Goal: Transaction & Acquisition: Purchase product/service

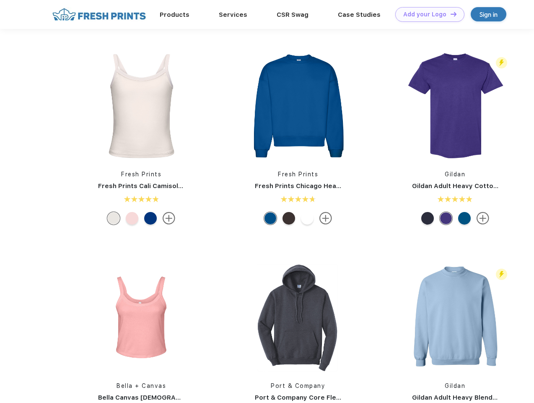
click at [427, 14] on link "Add your Logo Design Tool" at bounding box center [430, 14] width 69 height 15
click at [0, 0] on div "Design Tool" at bounding box center [0, 0] width 0 height 0
click at [450, 14] on link "Add your Logo Design Tool" at bounding box center [430, 14] width 69 height 15
click at [141, 106] on img at bounding box center [142, 106] width 112 height 112
click at [114, 218] on div at bounding box center [113, 218] width 13 height 13
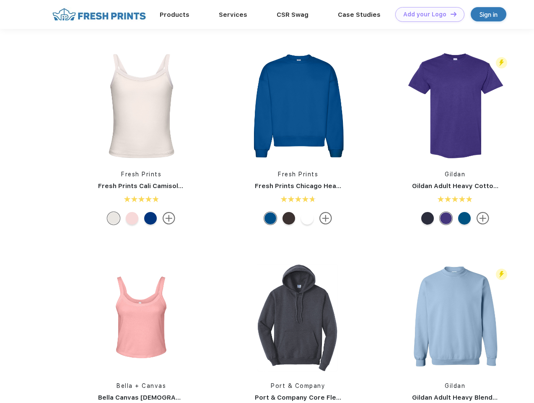
click at [132, 218] on div at bounding box center [132, 218] width 13 height 13
click at [151, 218] on div at bounding box center [150, 218] width 13 height 13
click at [298, 106] on img at bounding box center [298, 106] width 112 height 112
click at [271, 218] on div at bounding box center [270, 218] width 13 height 13
click at [289, 218] on div at bounding box center [289, 218] width 13 height 13
